Goal: Task Accomplishment & Management: Use online tool/utility

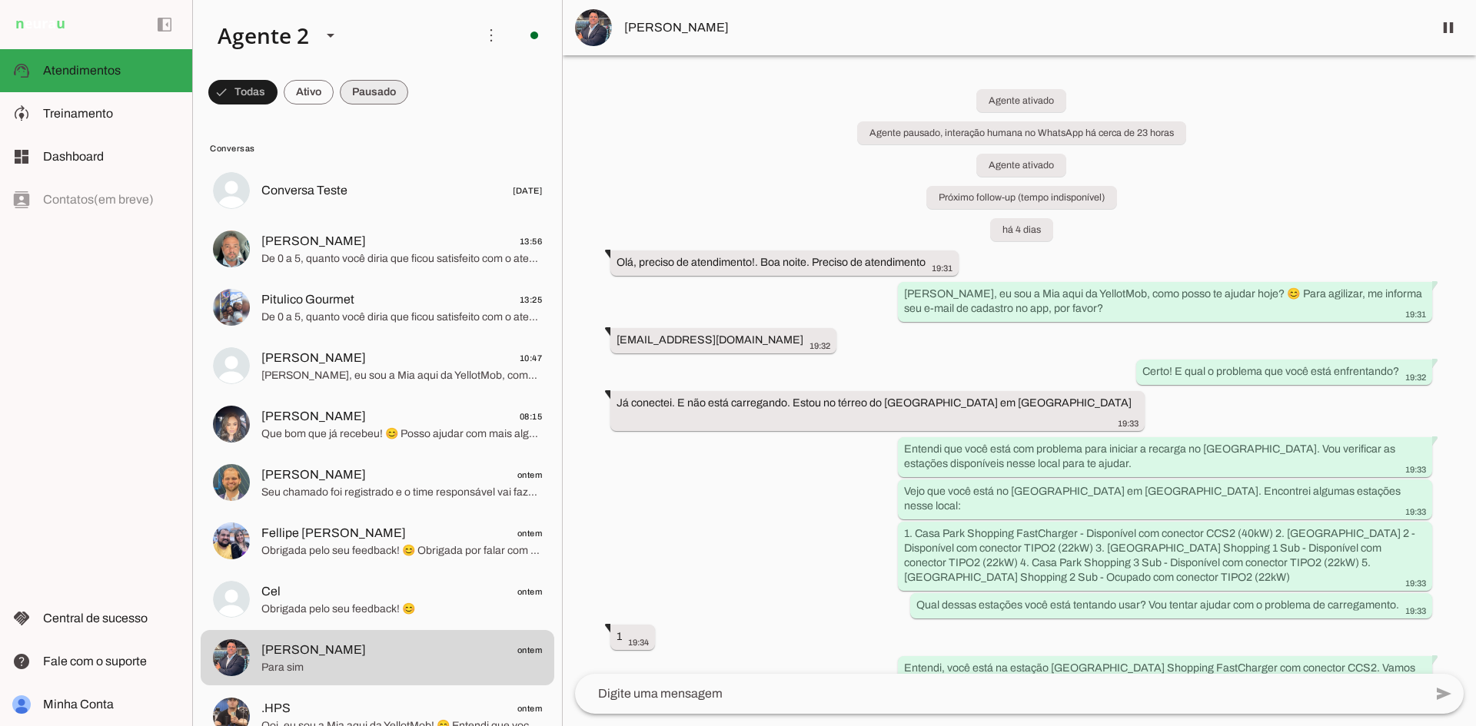
click at [278, 98] on span at bounding box center [242, 92] width 69 height 37
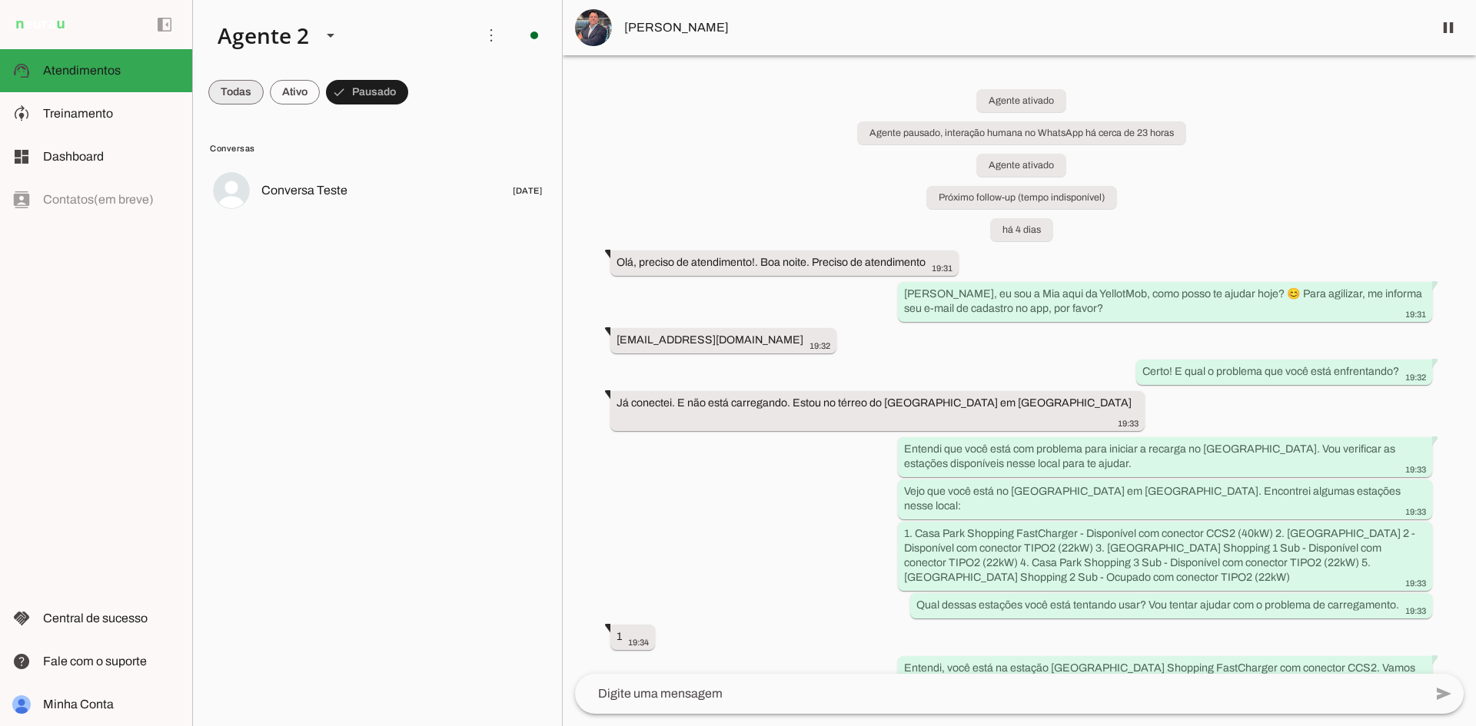
click at [226, 95] on span at bounding box center [235, 92] width 55 height 37
